Goal: Check status: Check status

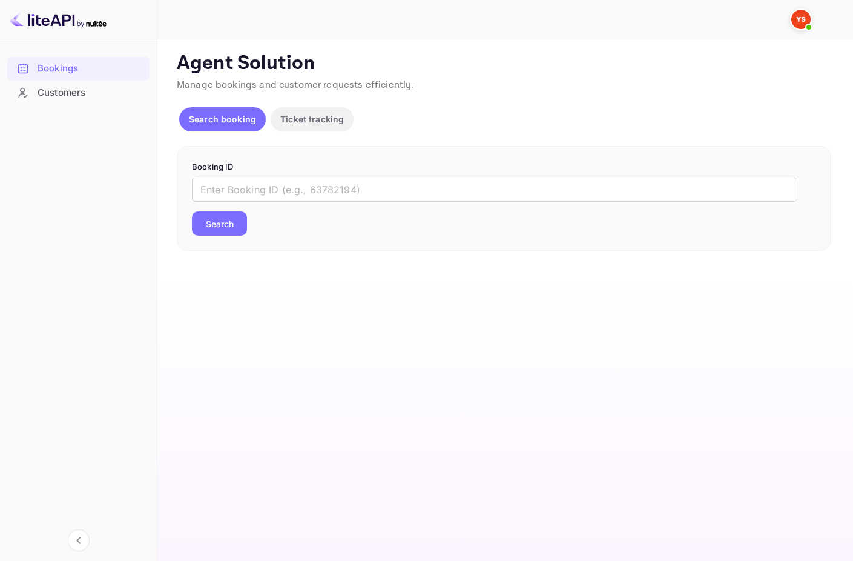
click at [299, 180] on input "text" at bounding box center [495, 189] width 606 height 24
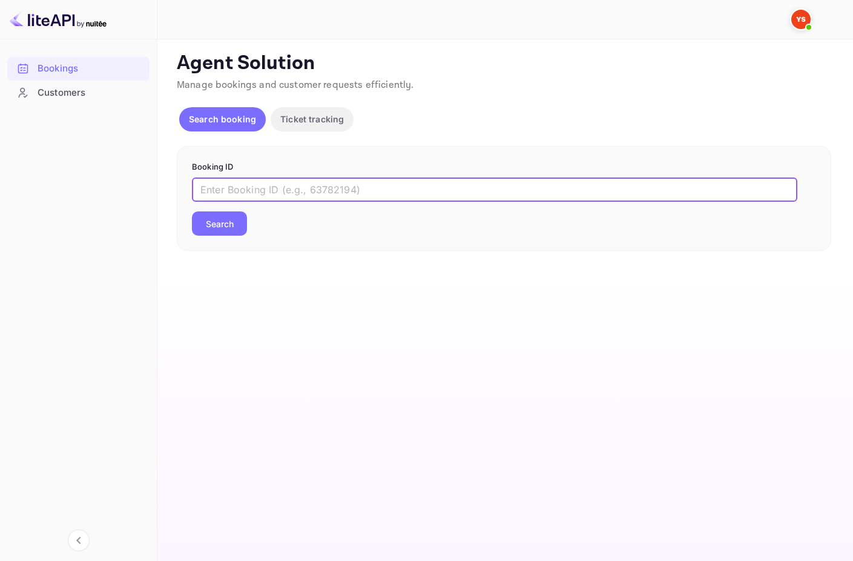
paste input "9779845"
type input "9779845"
click at [224, 225] on button "Search" at bounding box center [219, 223] width 55 height 24
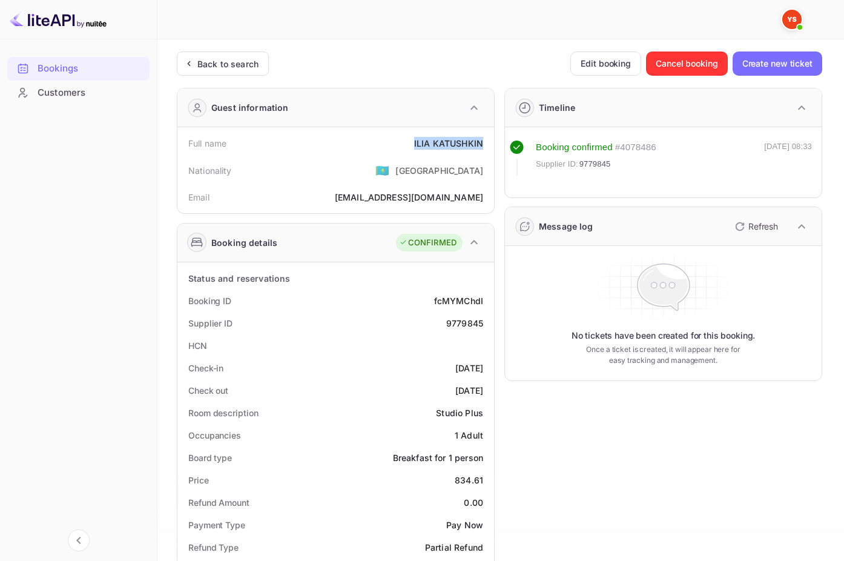
drag, startPoint x: 415, startPoint y: 143, endPoint x: 483, endPoint y: 138, distance: 68.0
click at [483, 138] on div "[PERSON_NAME]" at bounding box center [448, 143] width 69 height 13
copy div "[PERSON_NAME]"
drag, startPoint x: 453, startPoint y: 480, endPoint x: 489, endPoint y: 477, distance: 36.4
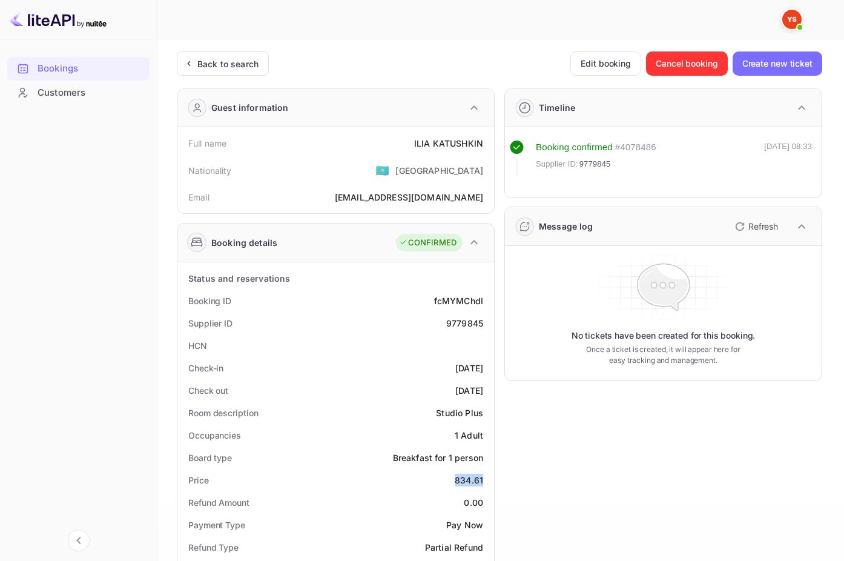
copy div "834.61"
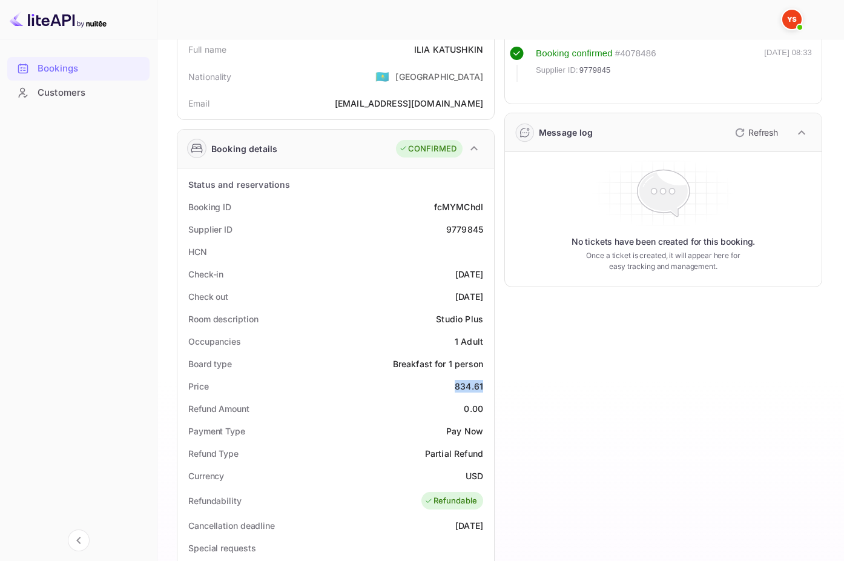
scroll to position [101, 0]
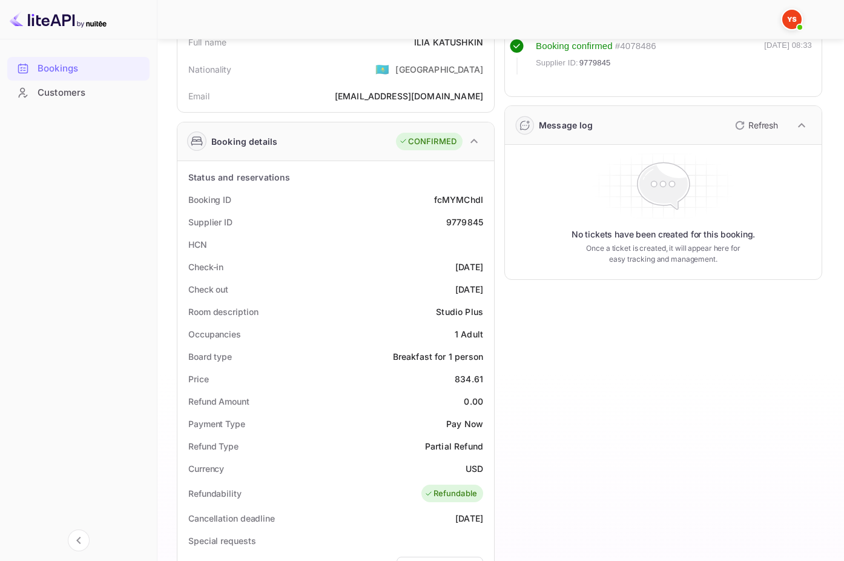
click at [479, 469] on div "USD" at bounding box center [475, 468] width 18 height 13
copy div "USD"
